Goal: Task Accomplishment & Management: Use online tool/utility

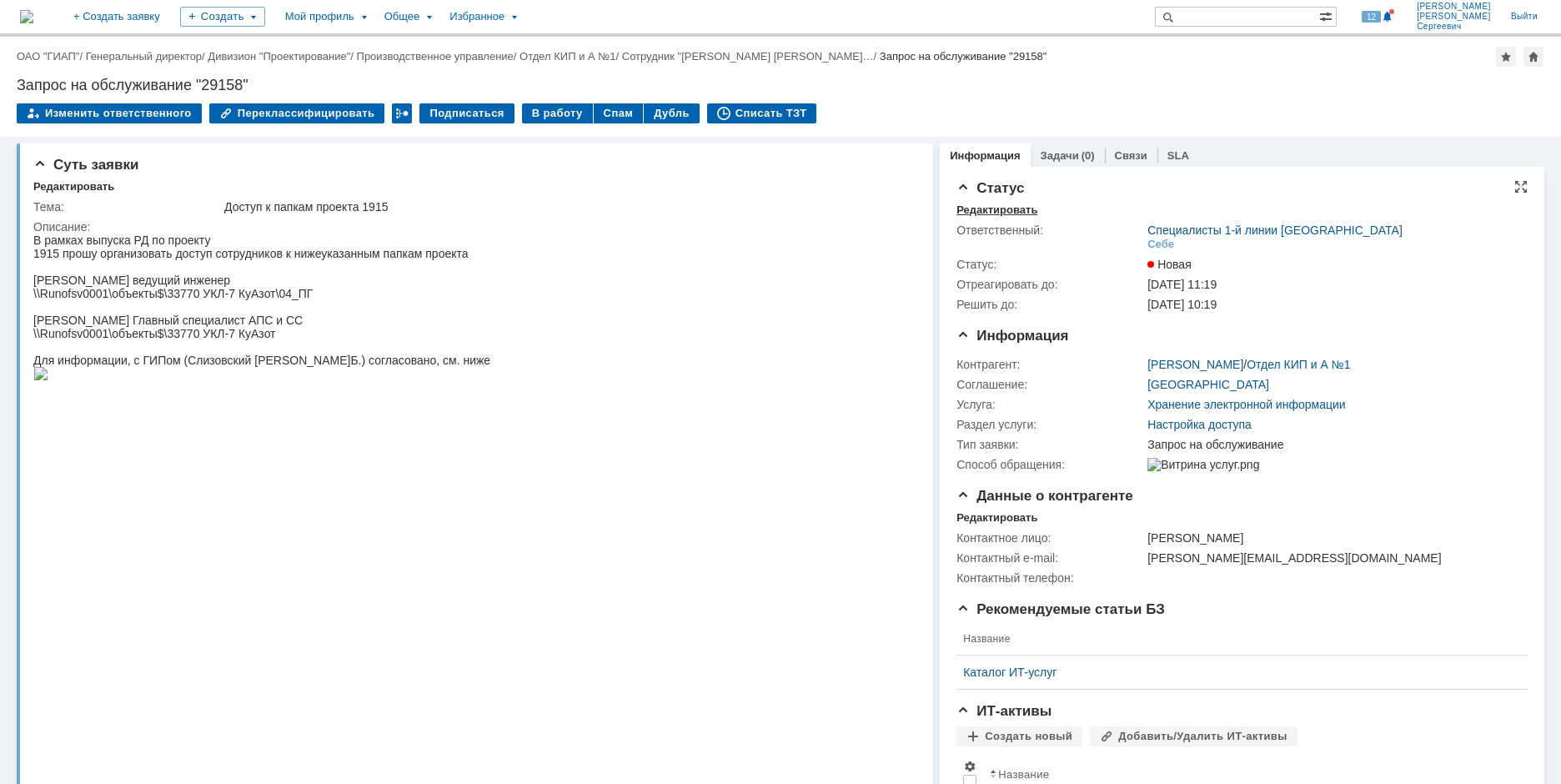
click at [973, 208] on div "Редактировать" at bounding box center [996, 210] width 81 height 13
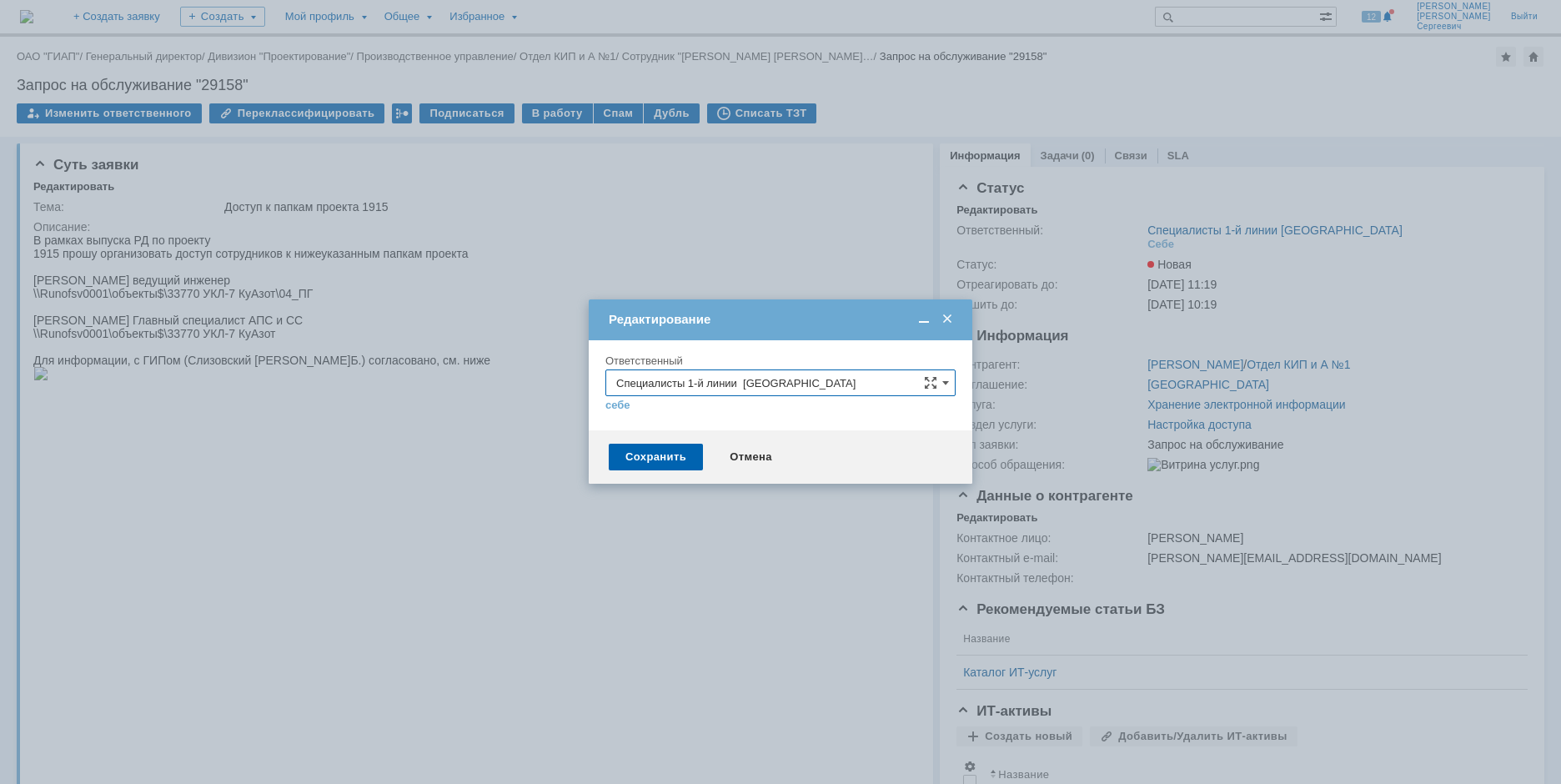
click at [820, 378] on input "Специалисты 1-й линии [GEOGRAPHIC_DATA]" at bounding box center [780, 383] width 350 height 27
click at [811, 468] on span "Специалисты 1-й линии [GEOGRAPHIC_DATA]" at bounding box center [780, 462] width 328 height 13
type input "Специалисты 1-й линии [GEOGRAPHIC_DATA]"
click at [645, 464] on div "Сохранить" at bounding box center [656, 457] width 95 height 27
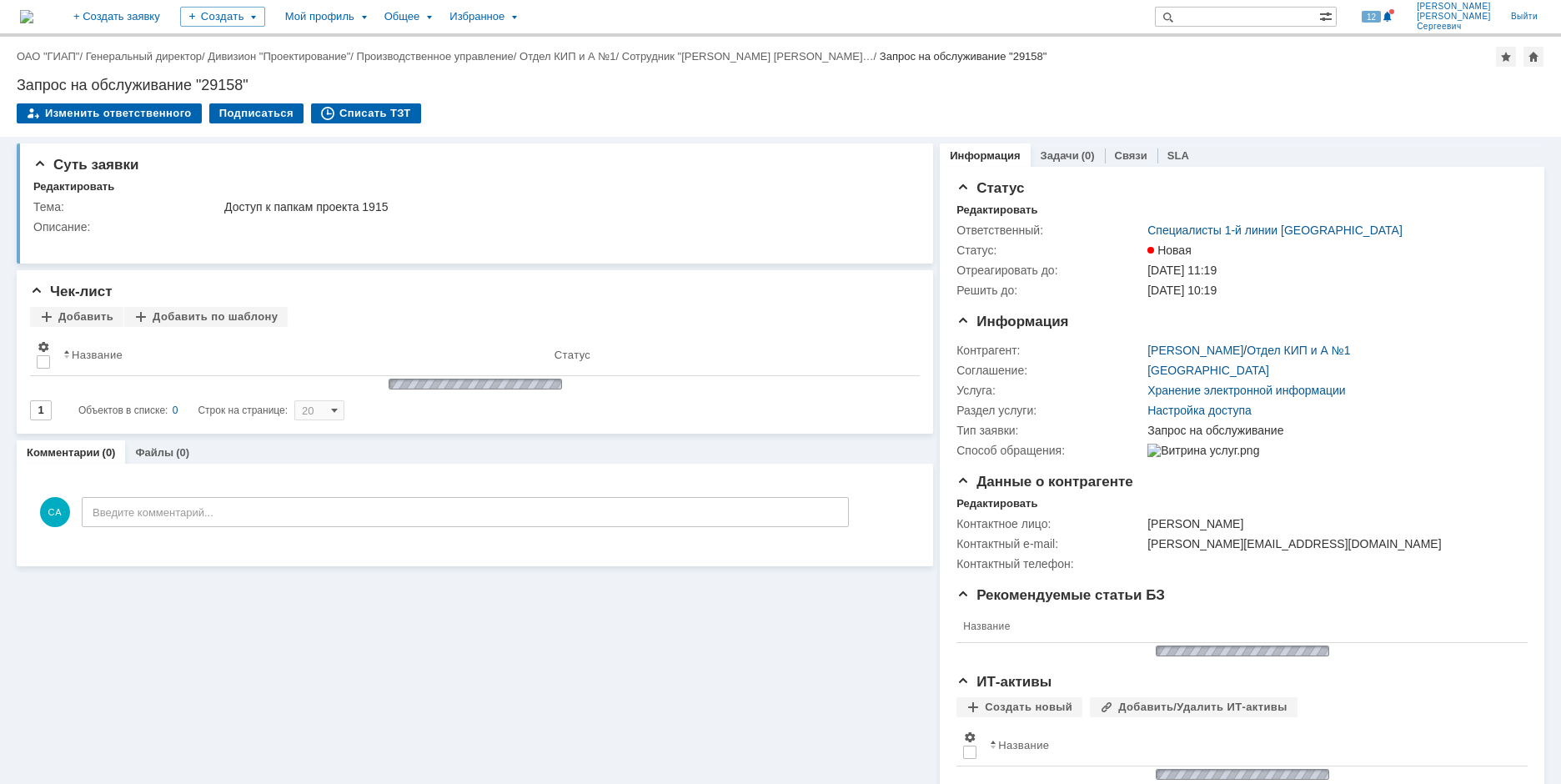
scroll to position [0, 0]
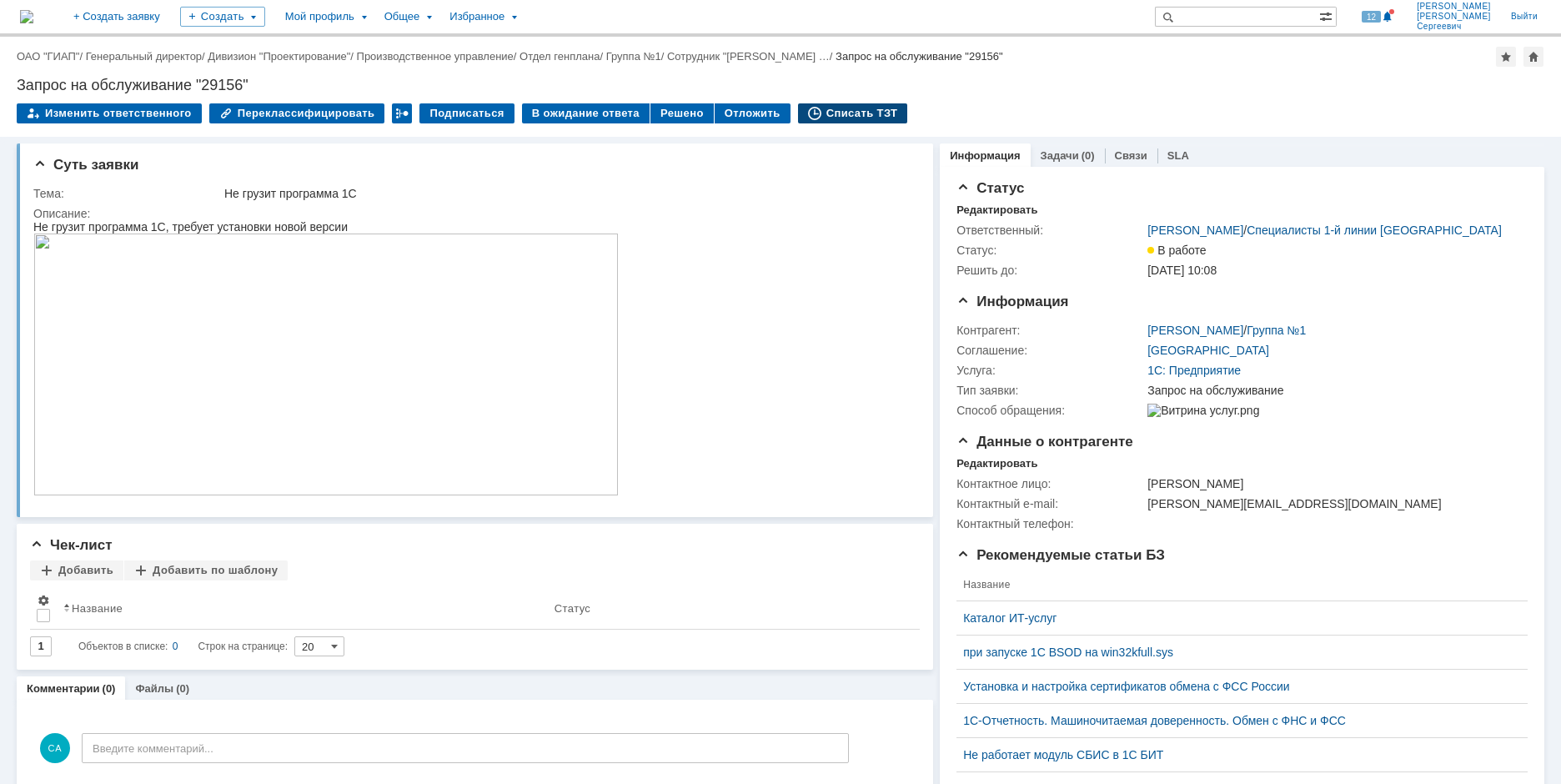
click at [826, 120] on div "Списать ТЗТ" at bounding box center [853, 114] width 110 height 20
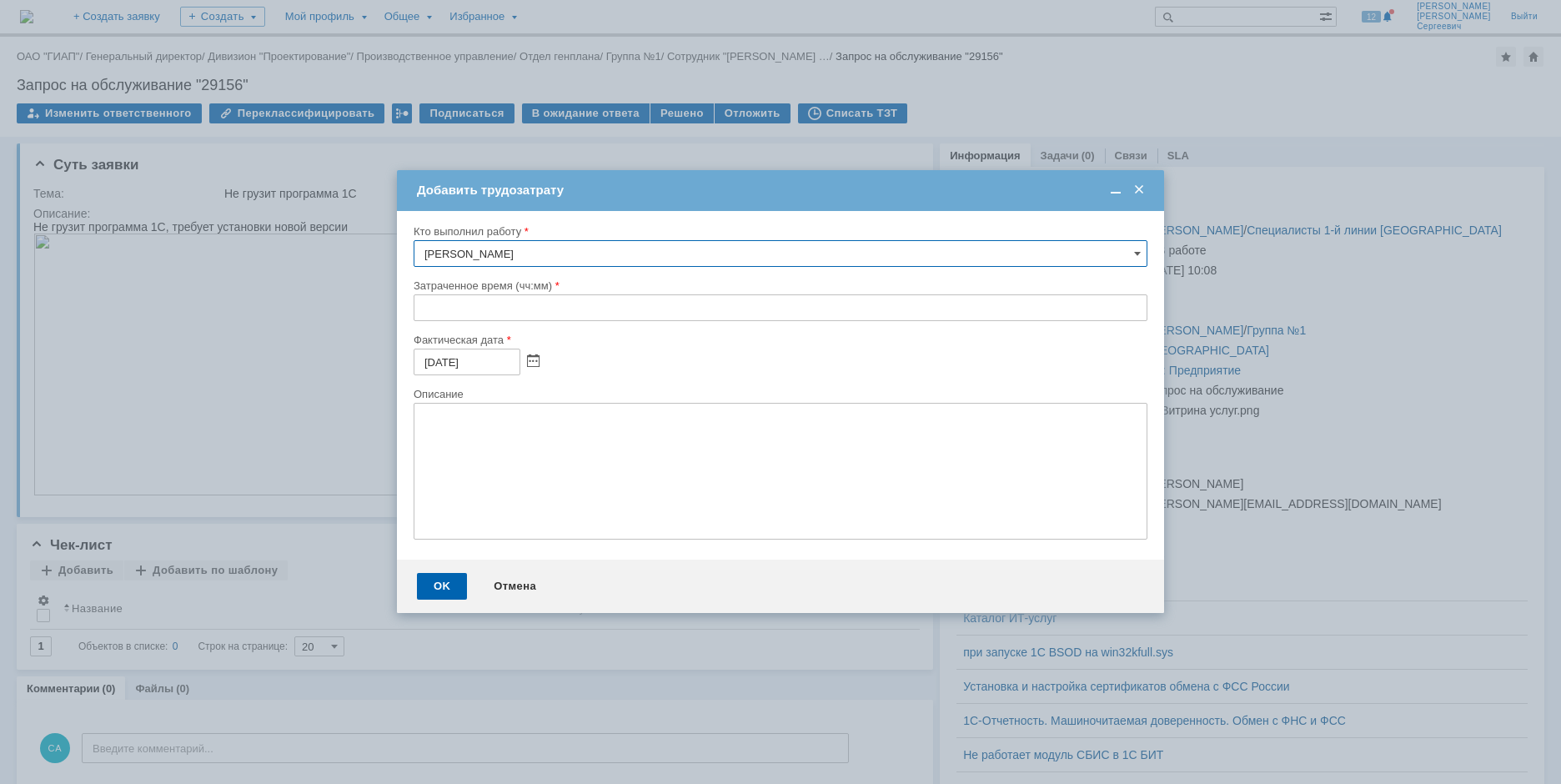
click at [415, 318] on input "text" at bounding box center [780, 308] width 734 height 27
type input "00:10"
click at [438, 577] on div "OK" at bounding box center [442, 586] width 50 height 27
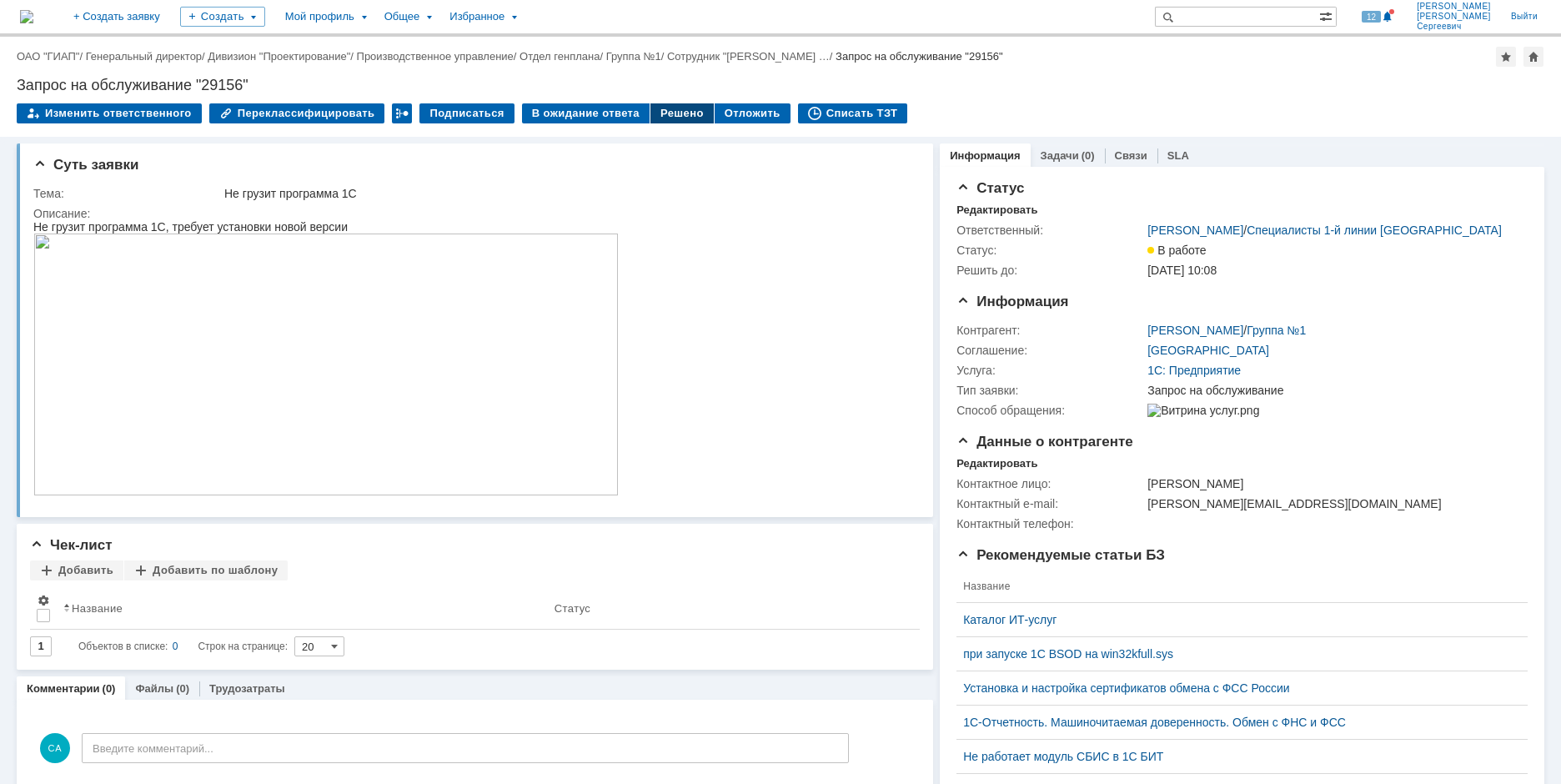
click at [651, 111] on div "Решено" at bounding box center [682, 114] width 63 height 20
